Goal: Find contact information: Find contact information

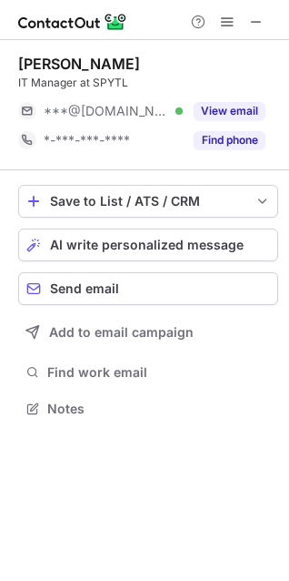
scroll to position [396, 289]
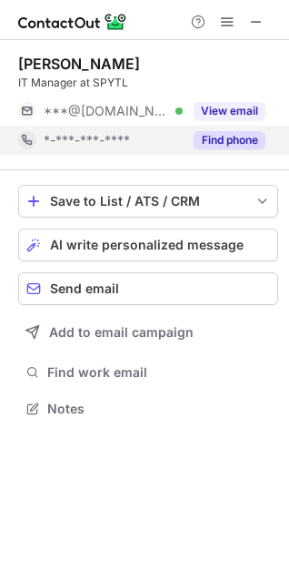
click at [233, 148] on button "Find phone" at bounding box center [230, 140] width 72 height 18
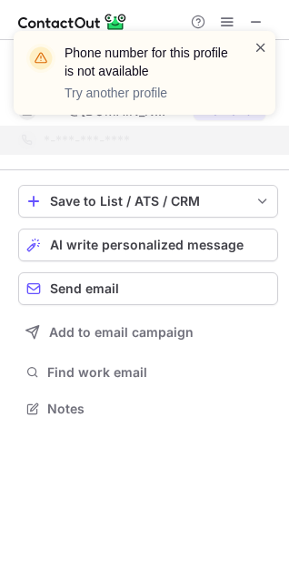
click at [265, 49] on span at bounding box center [261, 47] width 15 height 18
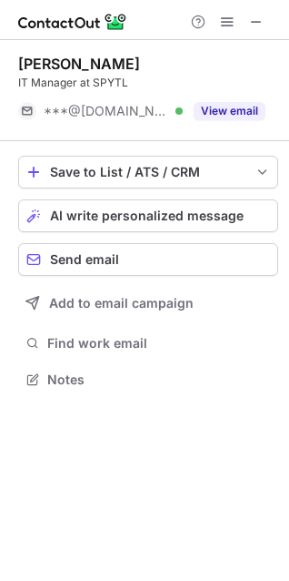
scroll to position [367, 289]
